Goal: Information Seeking & Learning: Learn about a topic

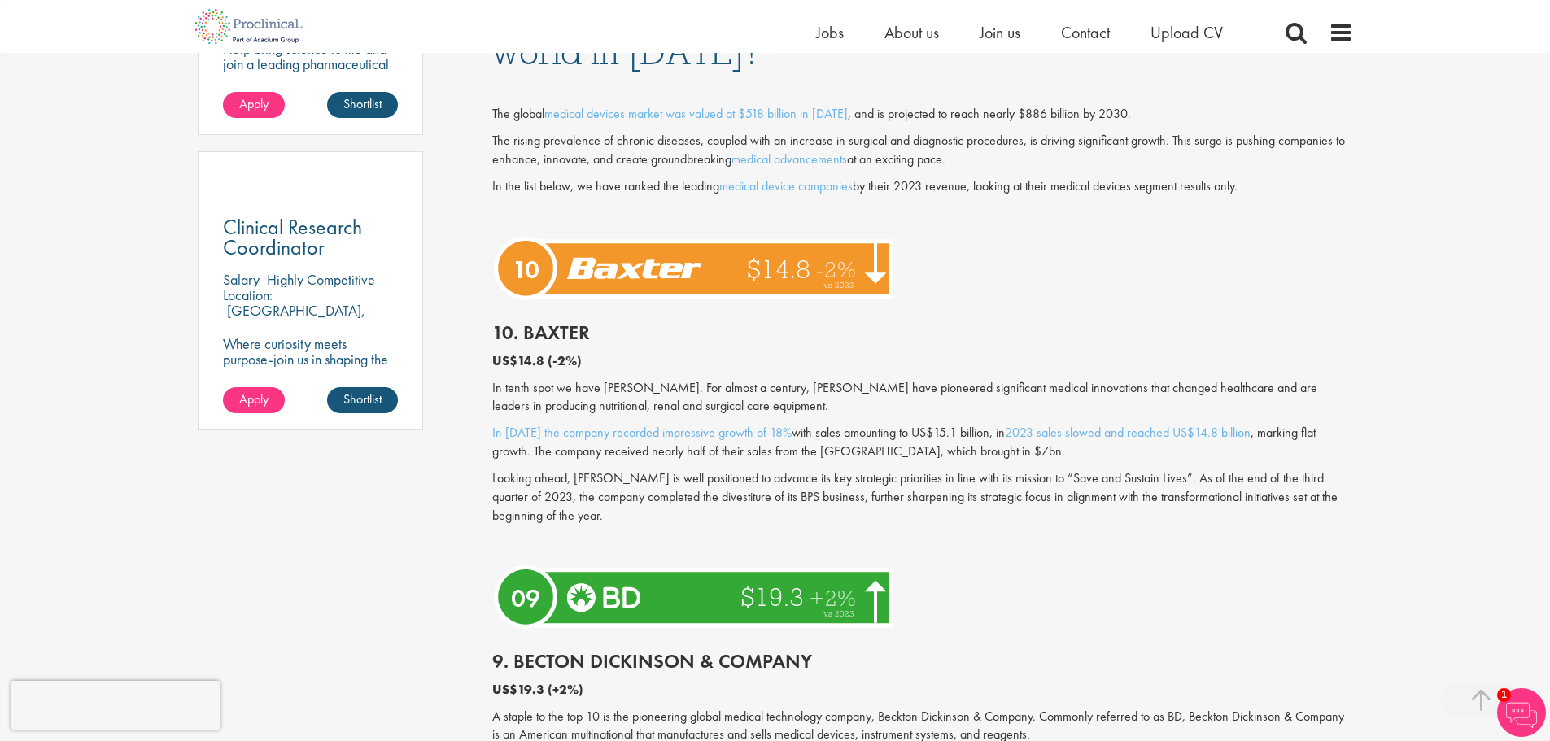
scroll to position [1220, 0]
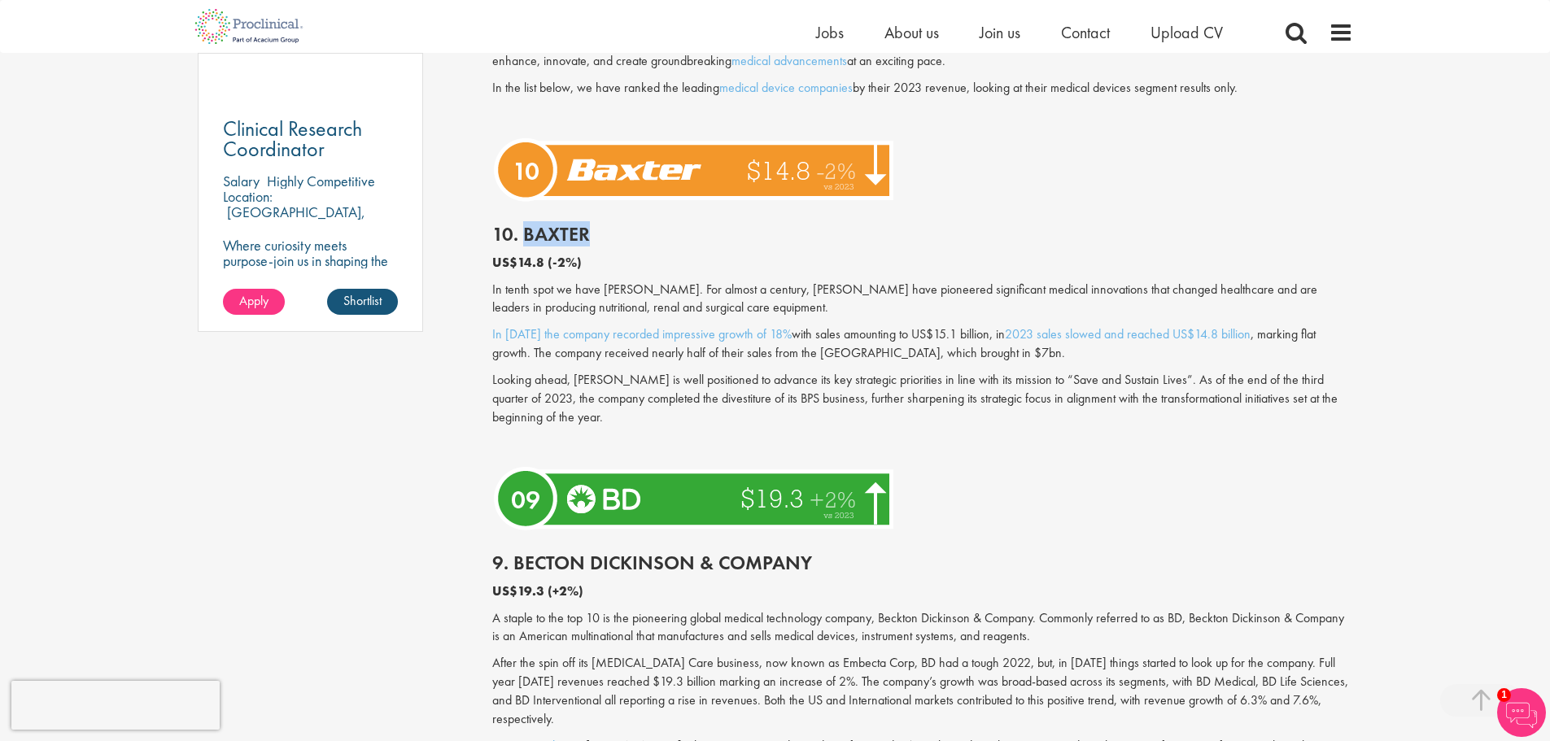
drag, startPoint x: 526, startPoint y: 235, endPoint x: 618, endPoint y: 235, distance: 91.9
click at [618, 235] on h2 "10. Baxter" at bounding box center [922, 234] width 861 height 21
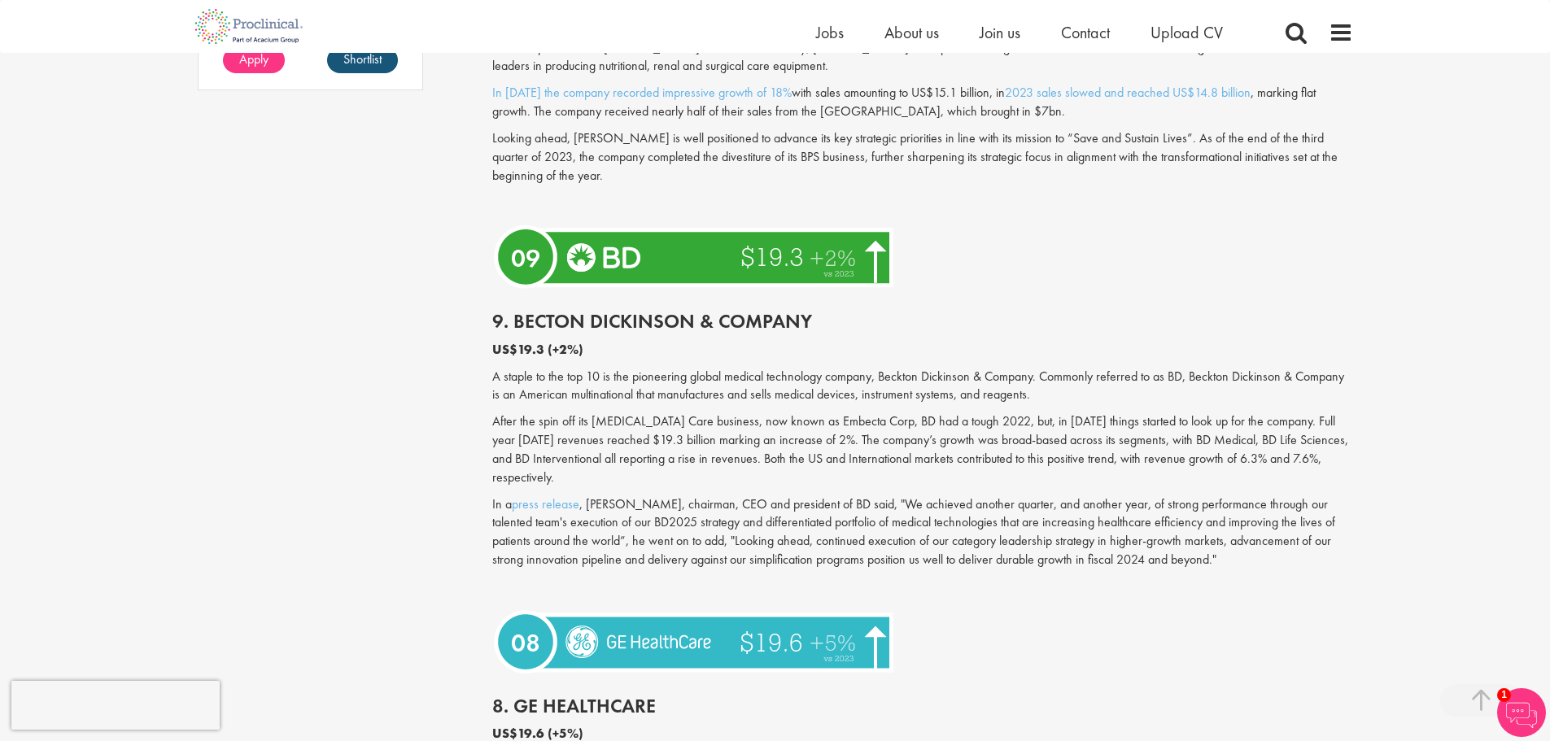
scroll to position [1464, 0]
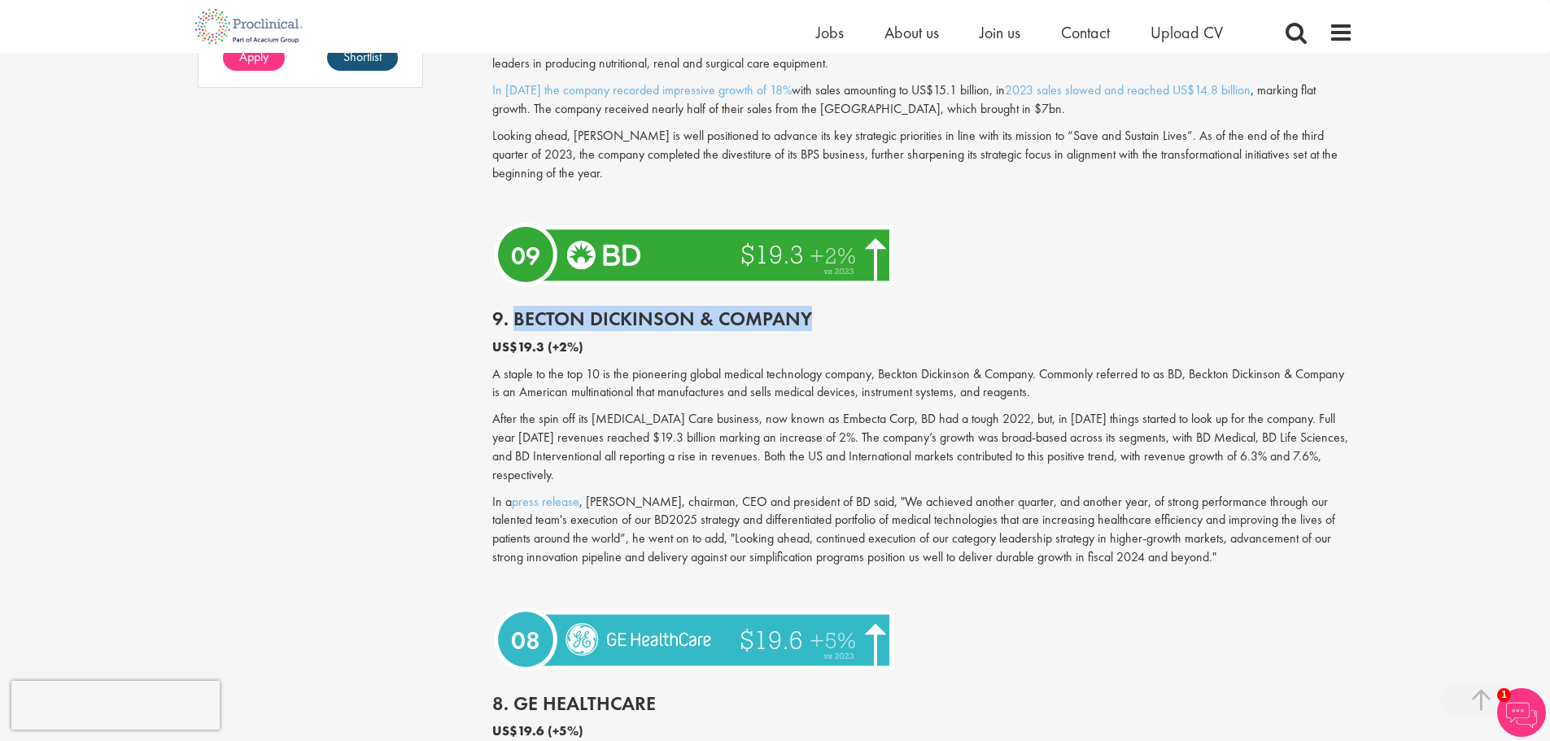
drag, startPoint x: 517, startPoint y: 316, endPoint x: 810, endPoint y: 316, distance: 292.9
click at [810, 316] on h2 "9. Becton Dickinson & Company" at bounding box center [922, 318] width 861 height 21
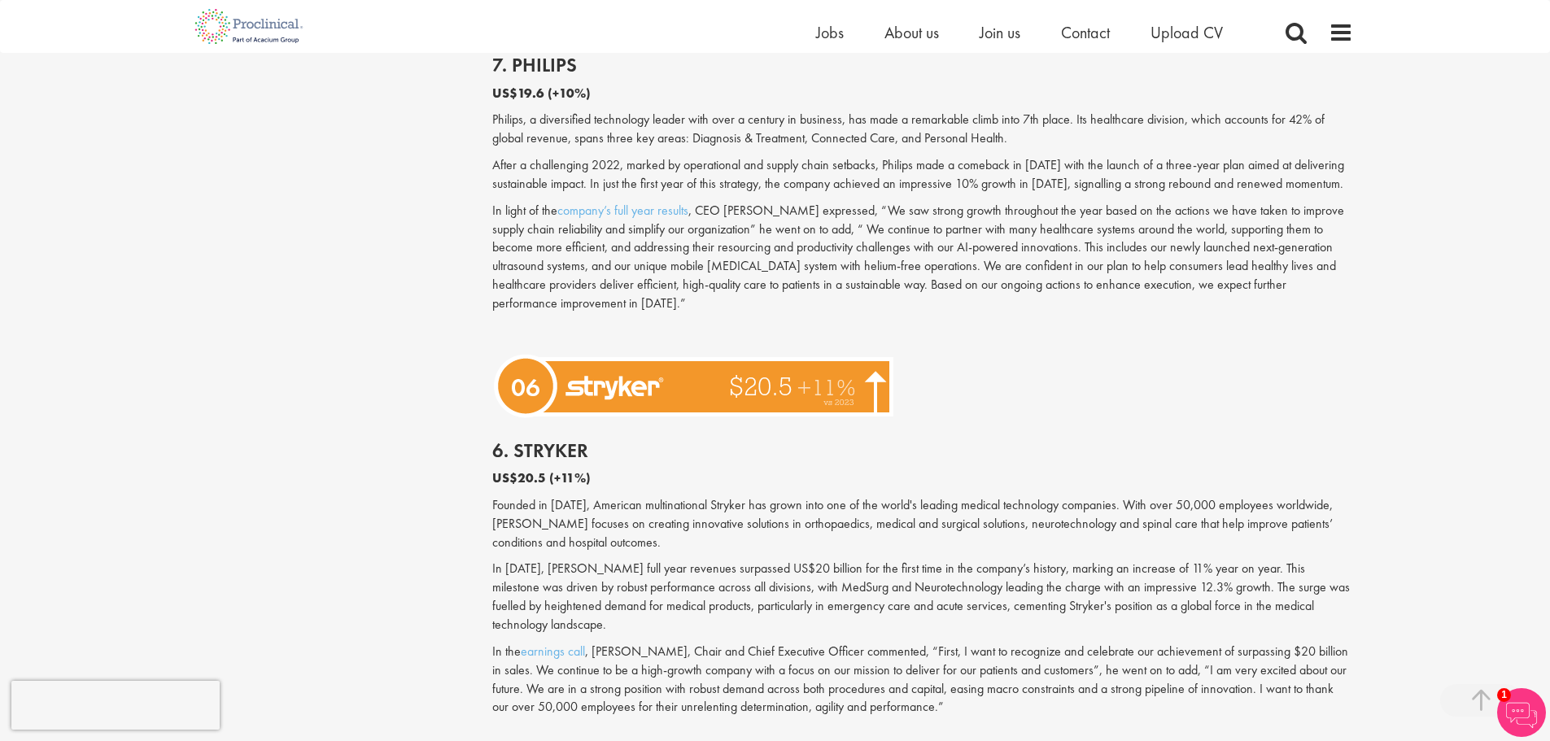
scroll to position [2522, 0]
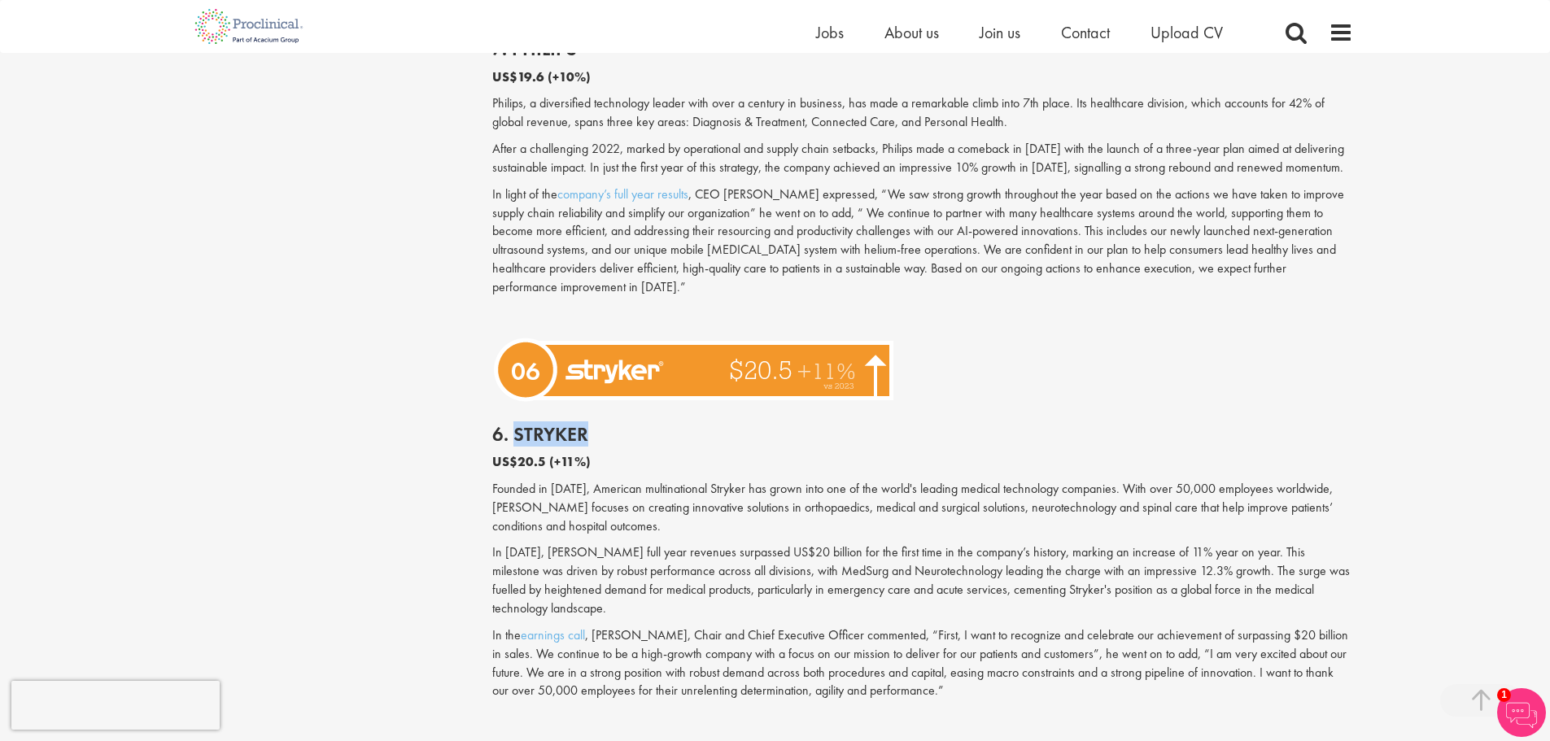
drag, startPoint x: 514, startPoint y: 408, endPoint x: 651, endPoint y: 408, distance: 136.7
click at [651, 424] on h2 "6. Stryker" at bounding box center [922, 434] width 861 height 21
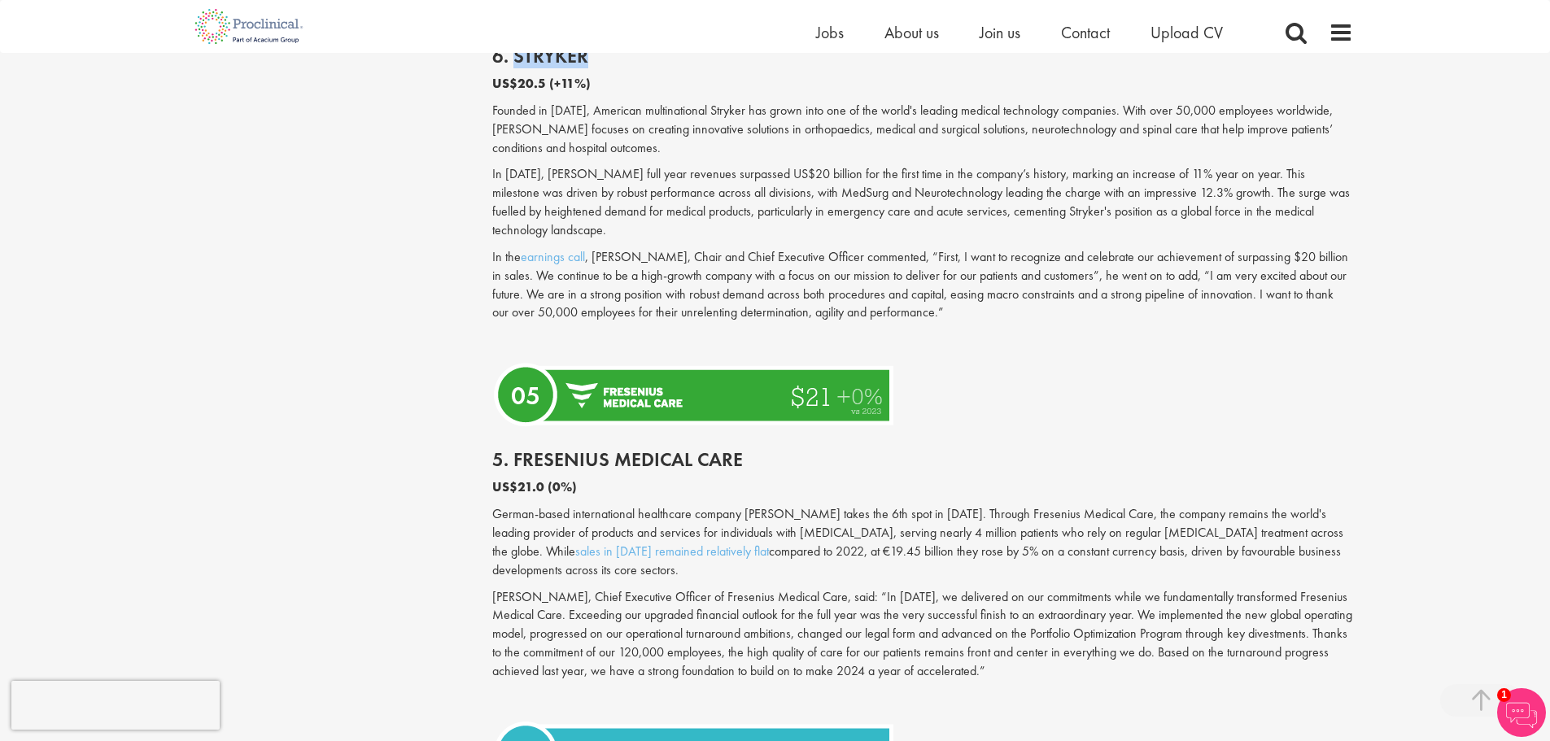
scroll to position [2929, 0]
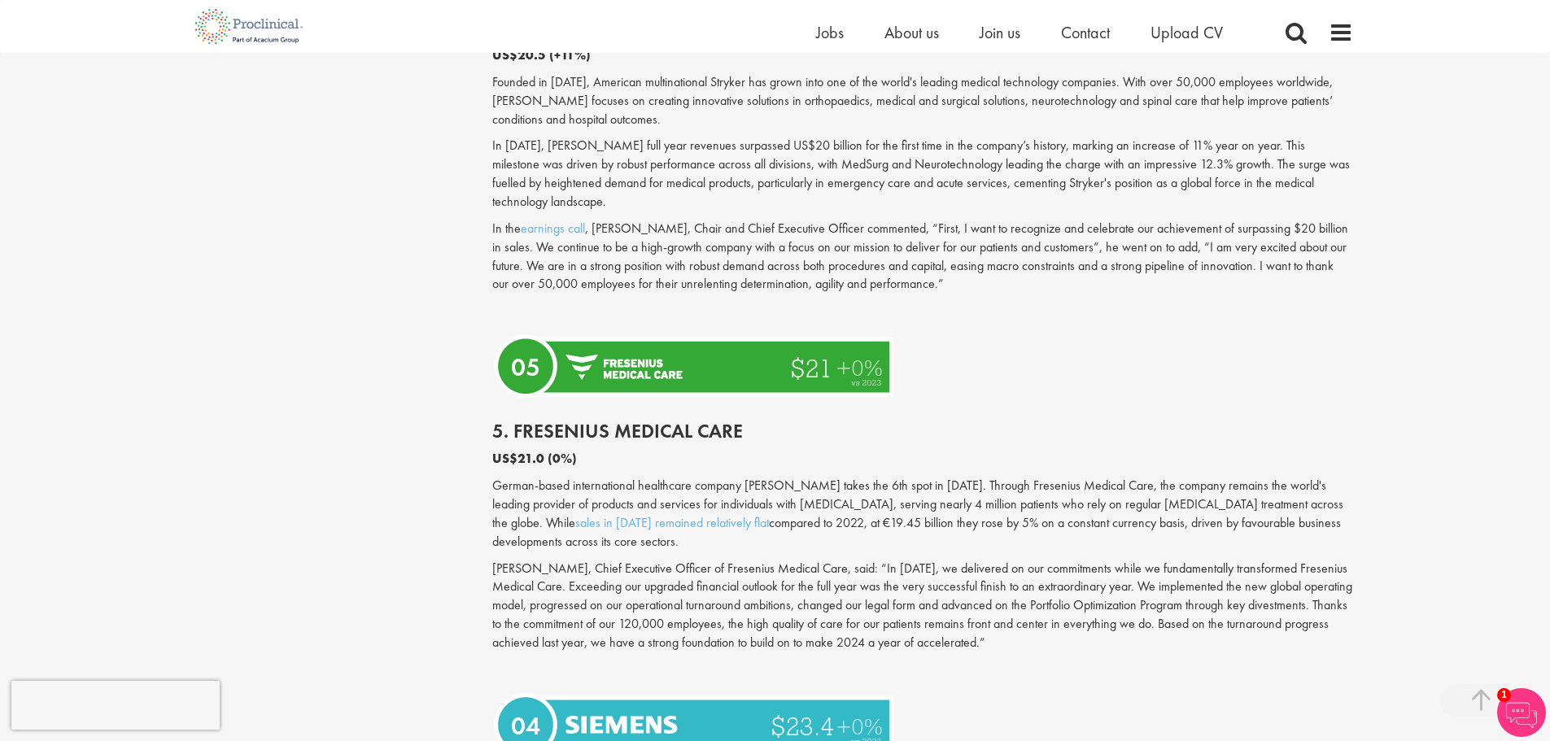
click at [861, 404] on div "5. Fresenius Medical Care US$21.0 (0%) German-based international healthcare co…" at bounding box center [922, 545] width 885 height 283
drag, startPoint x: 515, startPoint y: 392, endPoint x: 773, endPoint y: 391, distance: 257.9
click at [773, 421] on h2 "5. Fresenius Medical Care" at bounding box center [922, 431] width 861 height 21
click at [1005, 421] on h2 "5. Fresenius Medical Care" at bounding box center [922, 431] width 861 height 21
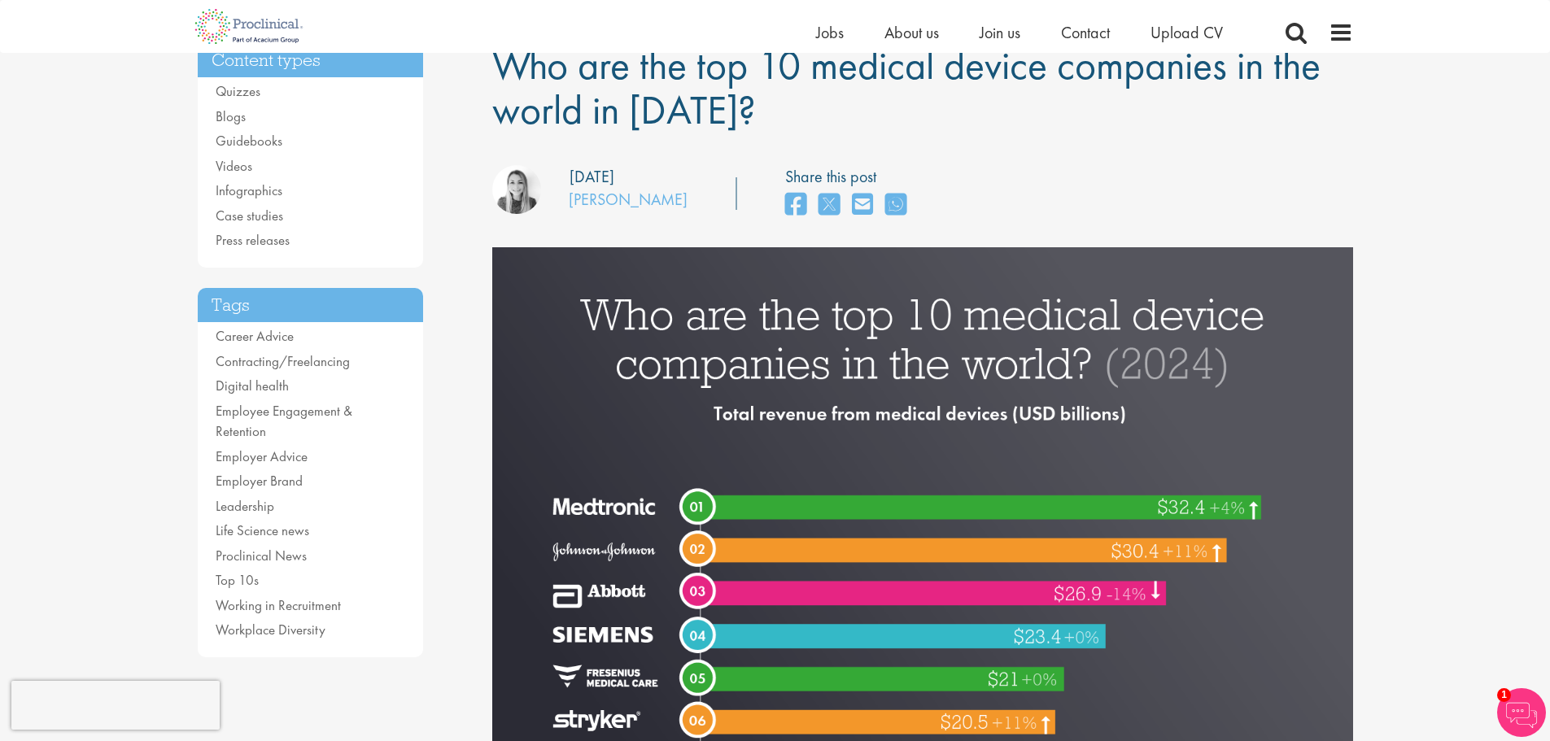
scroll to position [0, 0]
